Goal: Task Accomplishment & Management: Manage account settings

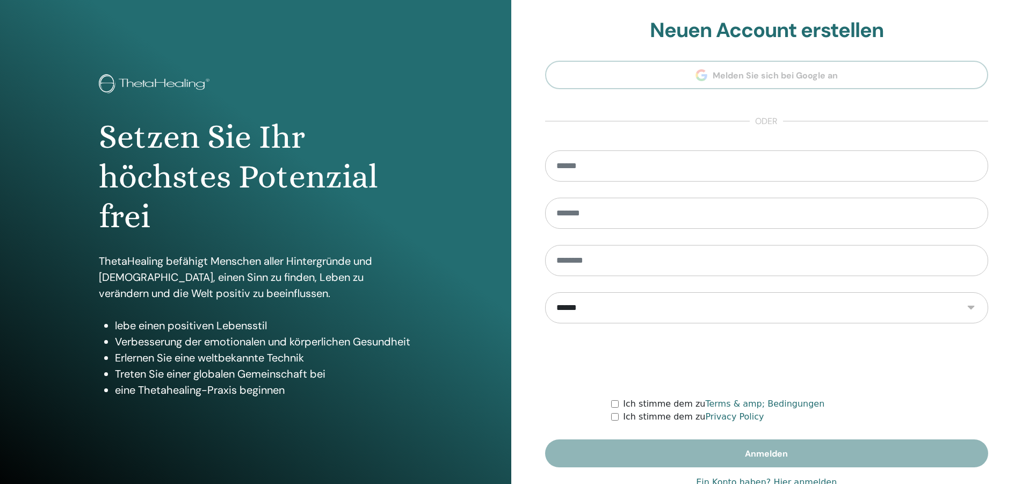
click at [787, 478] on link "Ein Konto haben? Hier anmelden" at bounding box center [766, 482] width 141 height 13
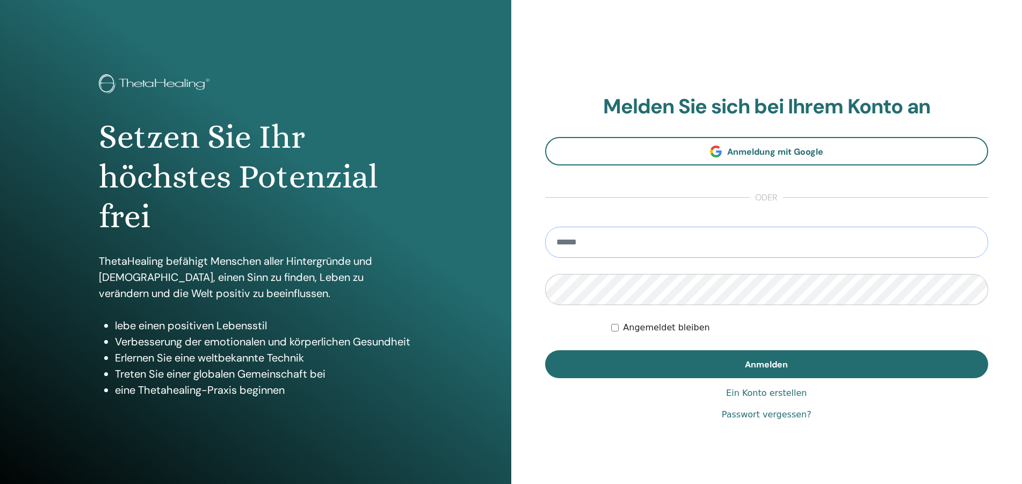
click at [682, 252] on input "email" at bounding box center [767, 242] width 444 height 31
type input "**********"
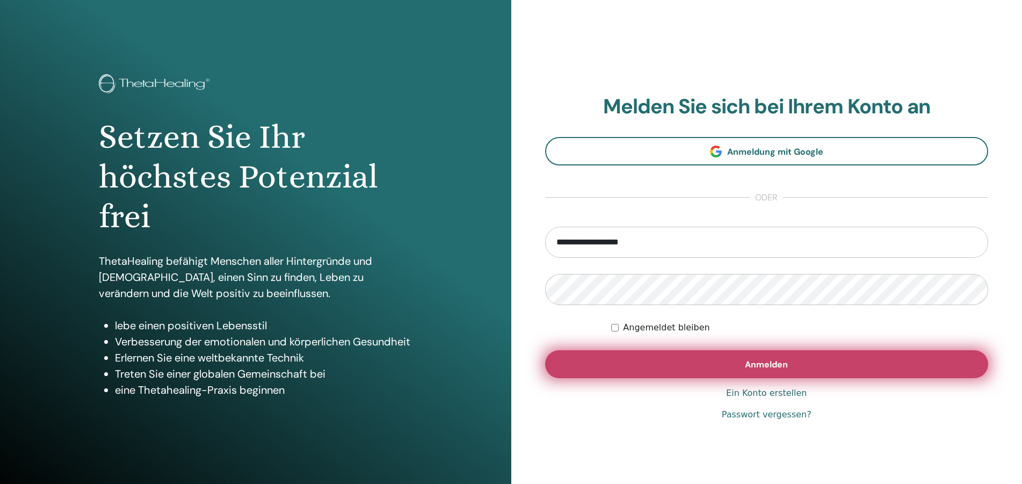
click at [731, 358] on button "Anmelden" at bounding box center [767, 364] width 444 height 28
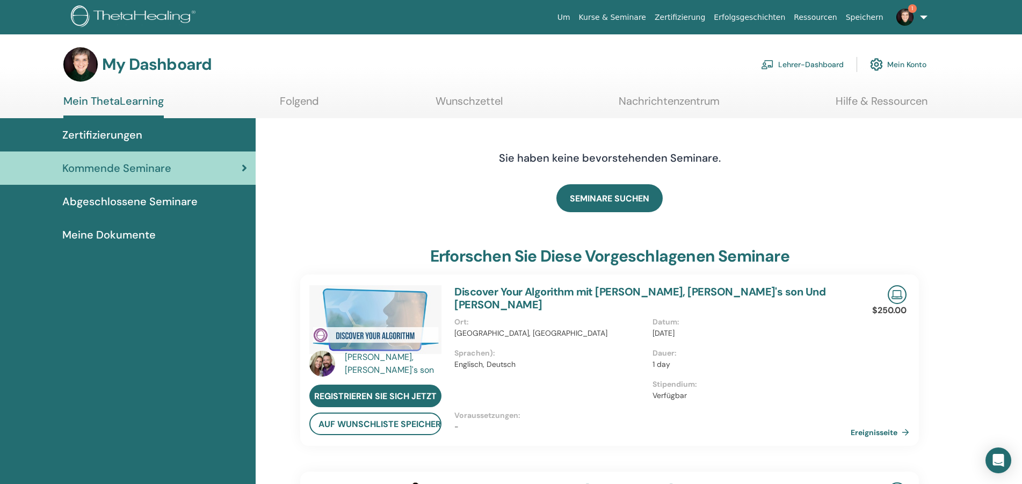
click at [791, 62] on link "Lehrer-Dashboard" at bounding box center [802, 65] width 83 height 24
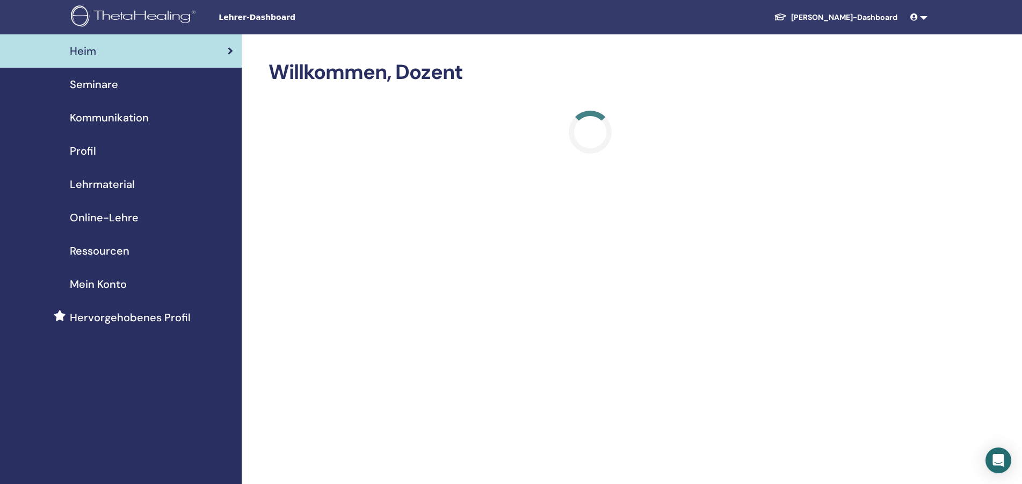
click at [109, 83] on span "Seminare" at bounding box center [94, 84] width 48 height 16
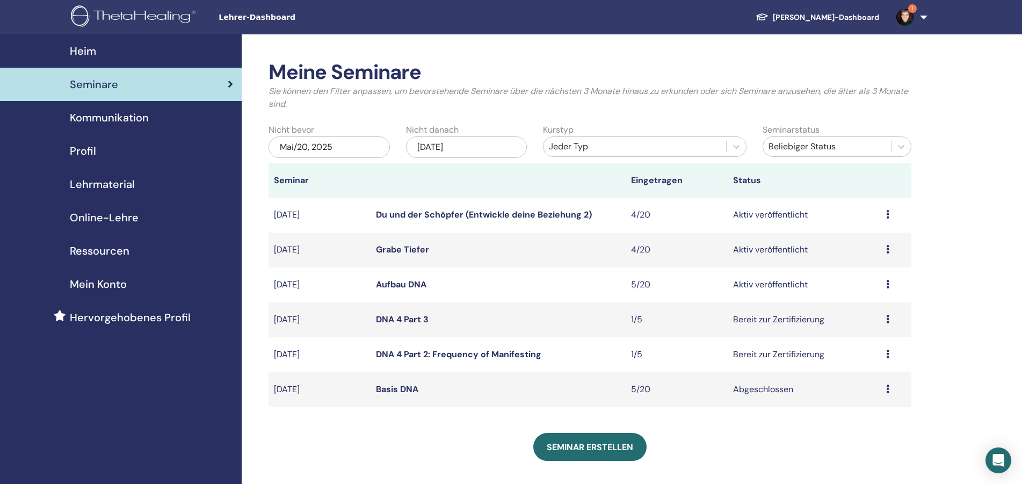
click at [889, 315] on icon at bounding box center [887, 319] width 3 height 9
click at [868, 358] on link "Teilnehmer" at bounding box center [860, 356] width 44 height 11
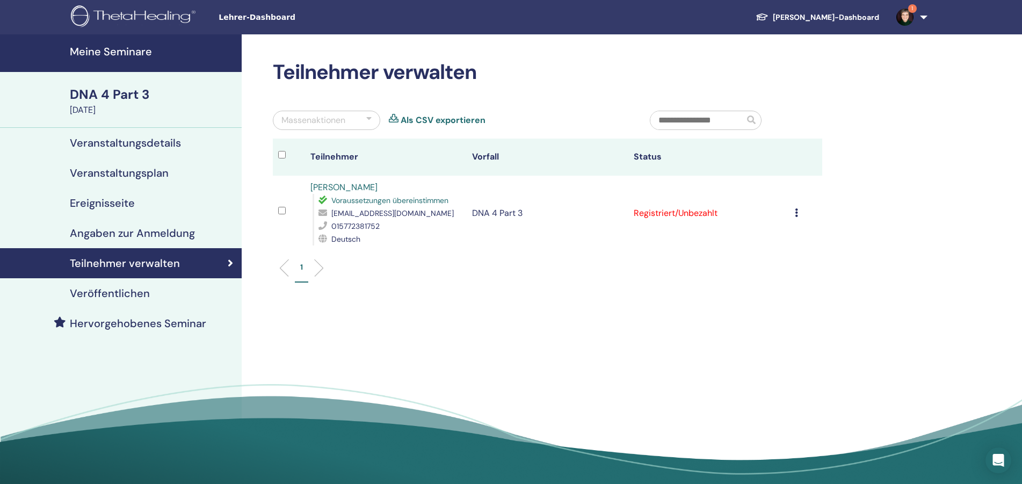
click at [798, 212] on icon at bounding box center [796, 212] width 3 height 9
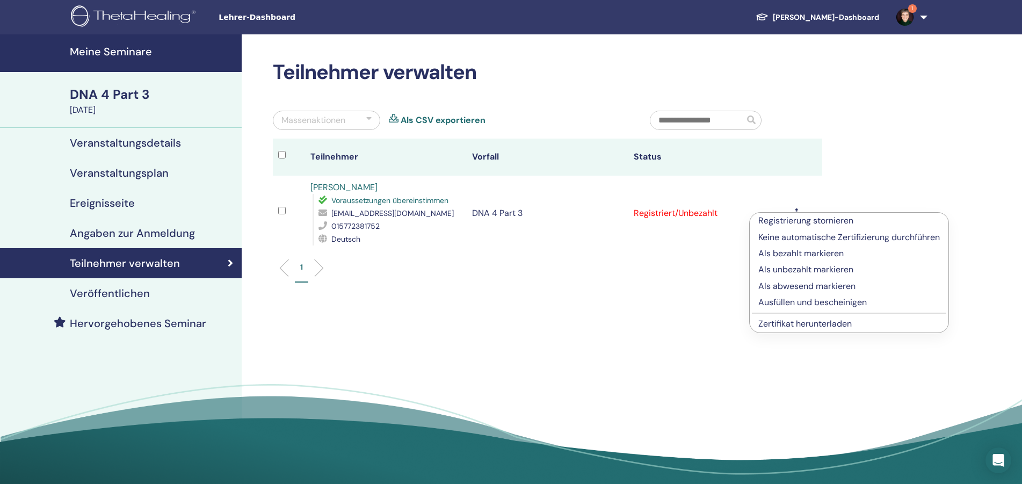
click at [809, 304] on p "Ausfüllen und bescheinigen" at bounding box center [850, 302] width 182 height 13
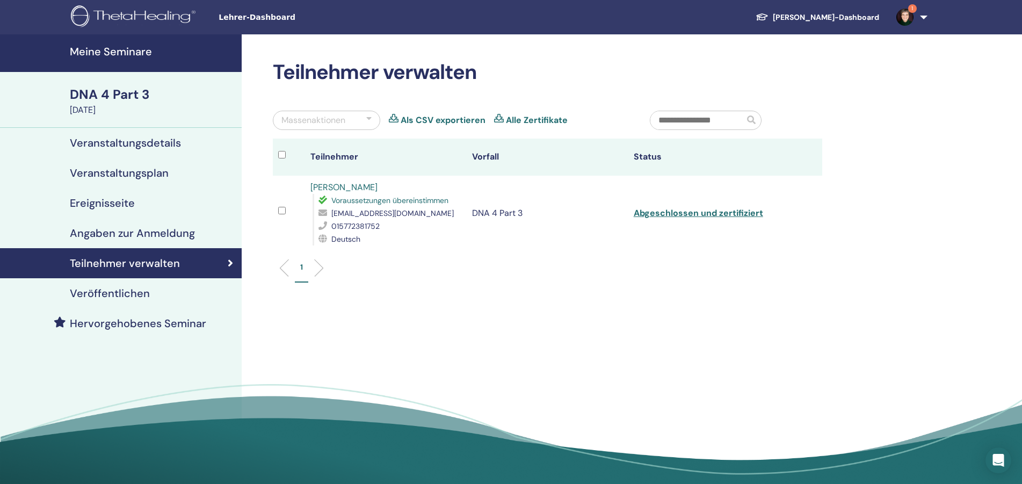
click at [119, 47] on h4 "Meine Seminare" at bounding box center [152, 51] width 165 height 13
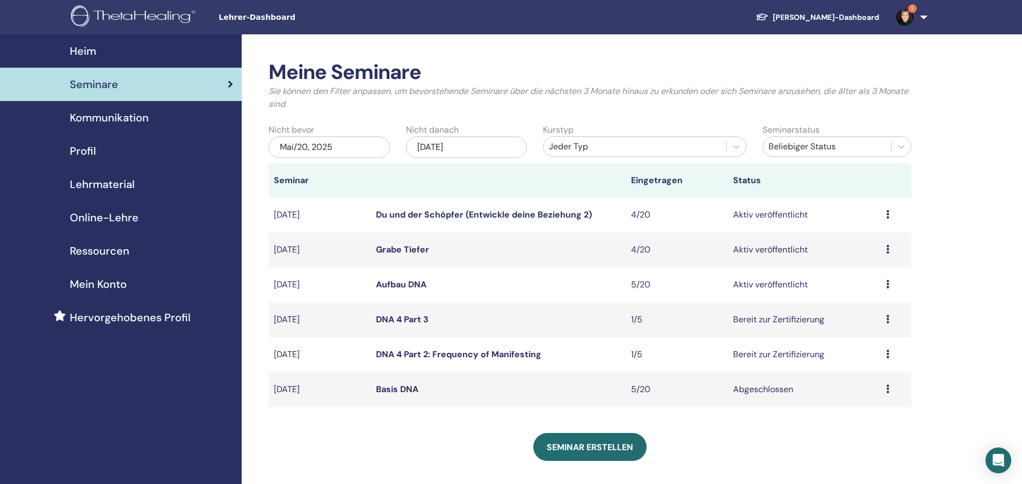
click at [886, 318] on td "Vorschau Bearbeiten Teilnehmer Absagen" at bounding box center [896, 319] width 31 height 35
click at [887, 391] on icon at bounding box center [887, 389] width 3 height 9
click at [889, 355] on icon at bounding box center [887, 354] width 3 height 9
click at [866, 398] on link "Teilnehmer" at bounding box center [860, 395] width 44 height 11
click at [866, 398] on td "Abgeschlossen" at bounding box center [804, 389] width 153 height 35
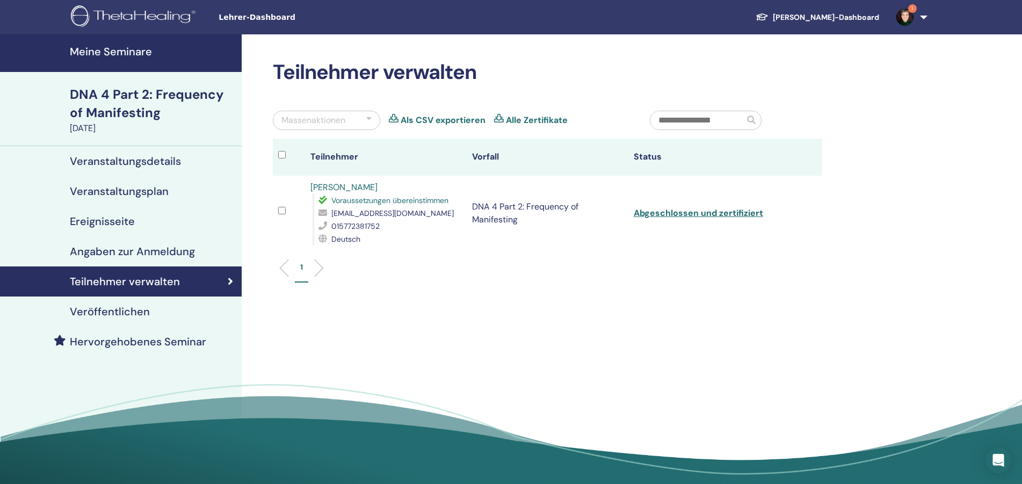
click at [101, 56] on h4 "Meine Seminare" at bounding box center [152, 51] width 165 height 13
